Goal: Navigation & Orientation: Find specific page/section

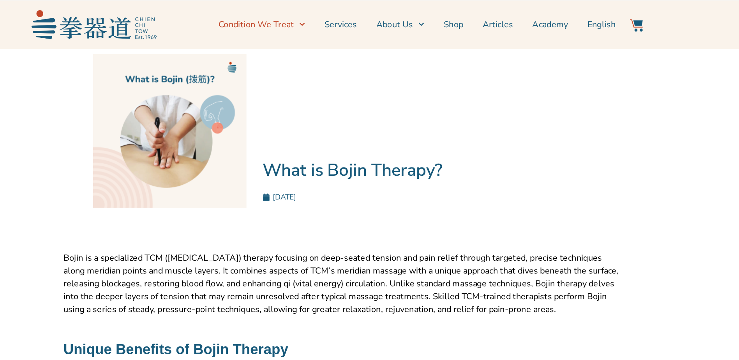
click at [326, 21] on link "Condition We Treat" at bounding box center [309, 17] width 63 height 19
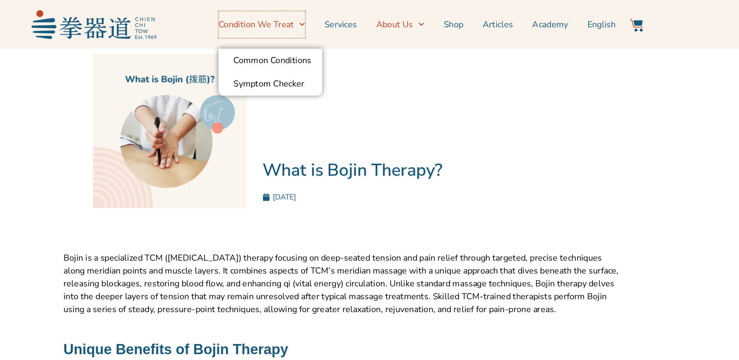
click at [417, 22] on link "About Us" at bounding box center [410, 17] width 35 height 19
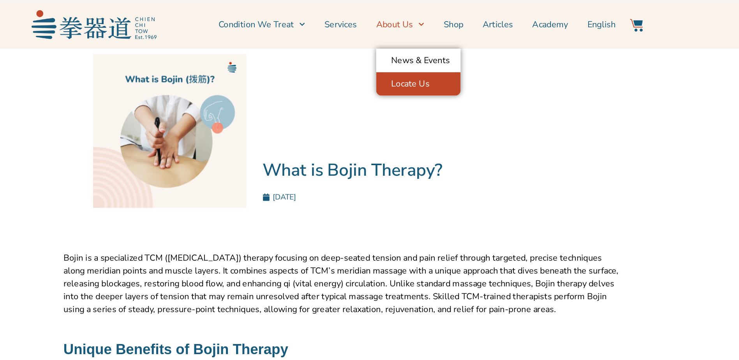
click at [434, 66] on link "Locate Us" at bounding box center [424, 61] width 62 height 17
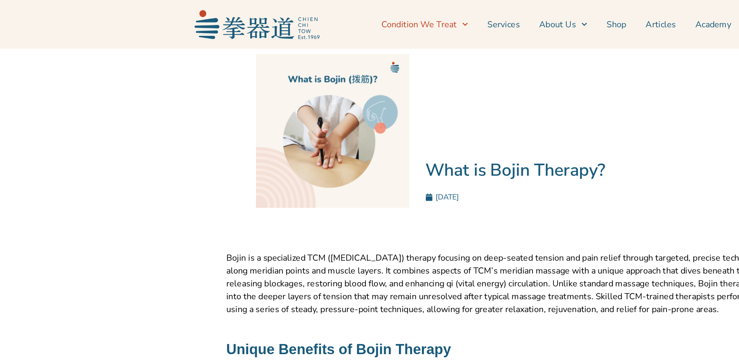
click at [325, 22] on link "Condition We Treat" at bounding box center [309, 17] width 63 height 19
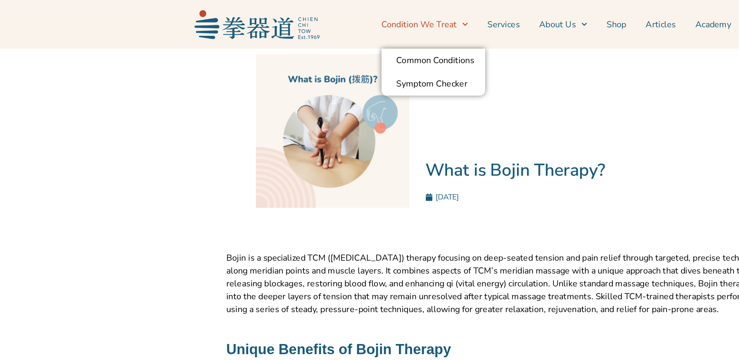
click at [341, 46] on link "Common Conditions" at bounding box center [316, 43] width 76 height 17
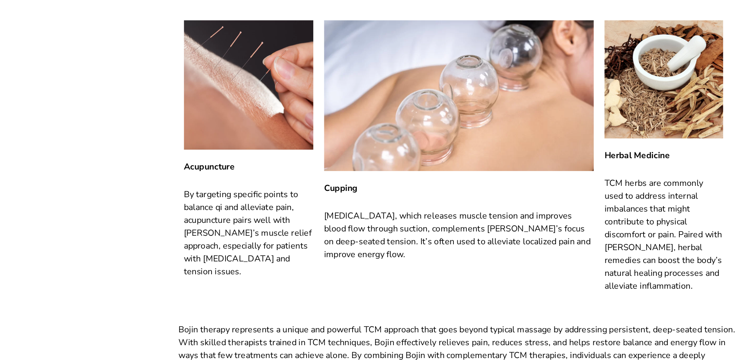
scroll to position [1142, 0]
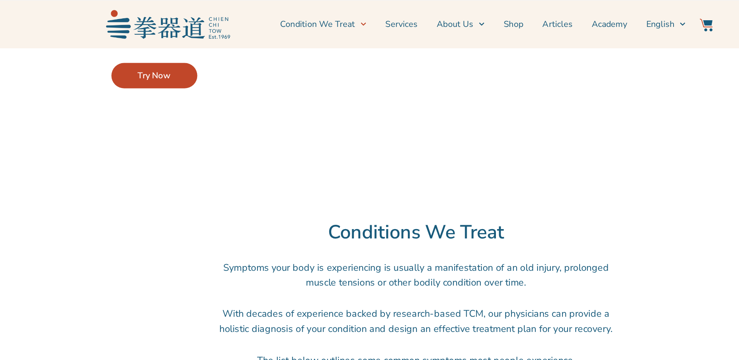
scroll to position [127, 0]
